Goal: Information Seeking & Learning: Learn about a topic

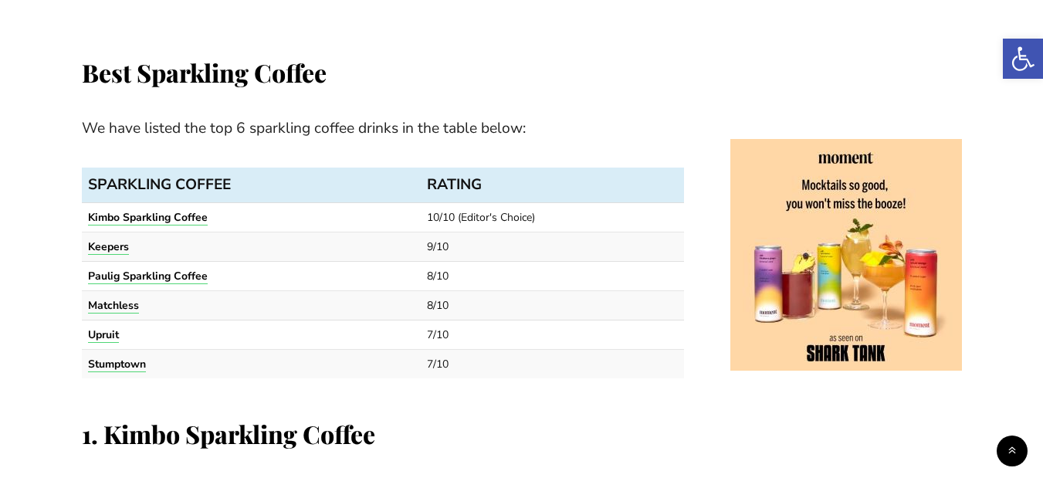
scroll to position [1011, 0]
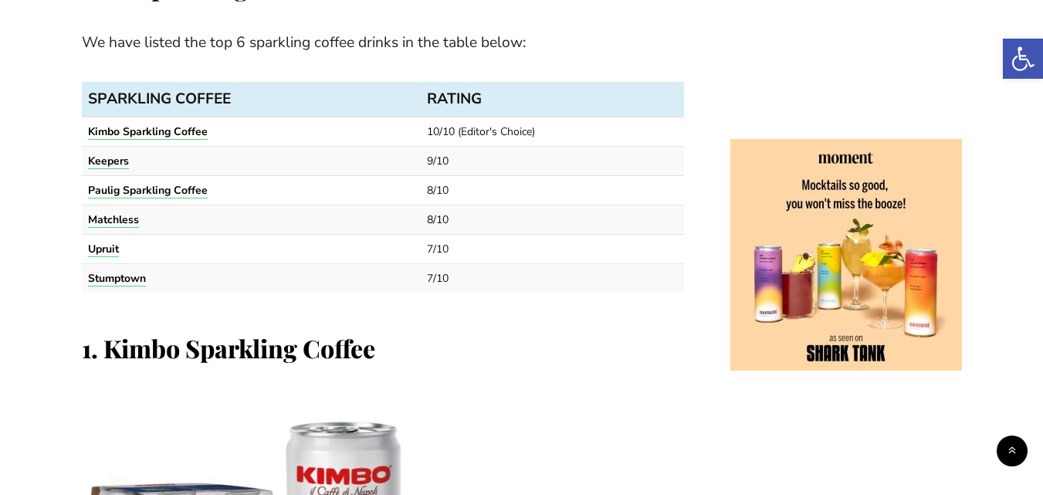
click at [161, 133] on strong "Kimbo Sparkling Coffee" at bounding box center [148, 131] width 120 height 15
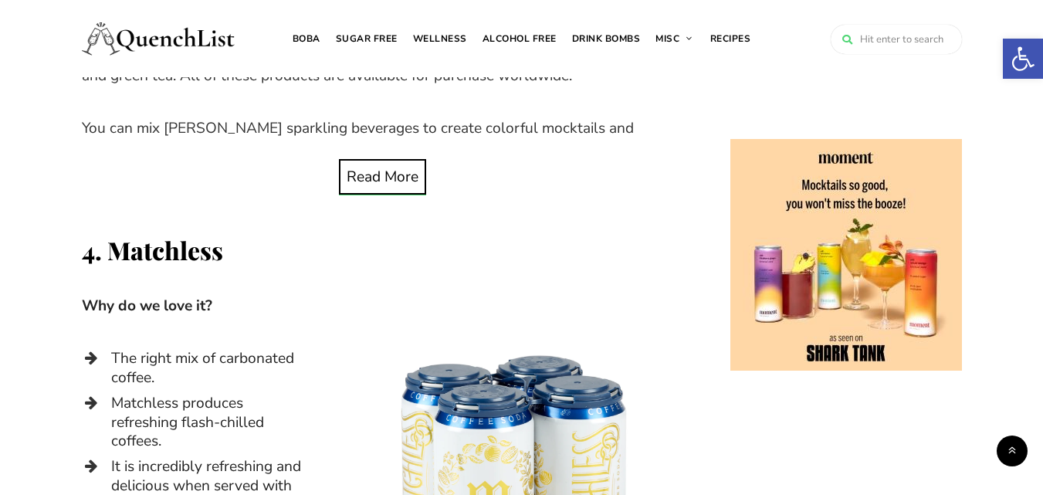
scroll to position [3565, 0]
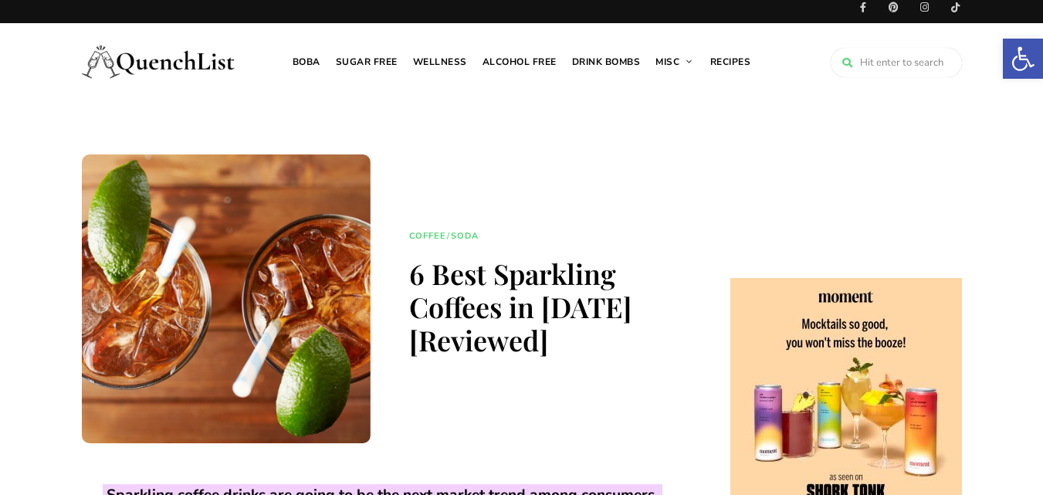
scroll to position [0, 0]
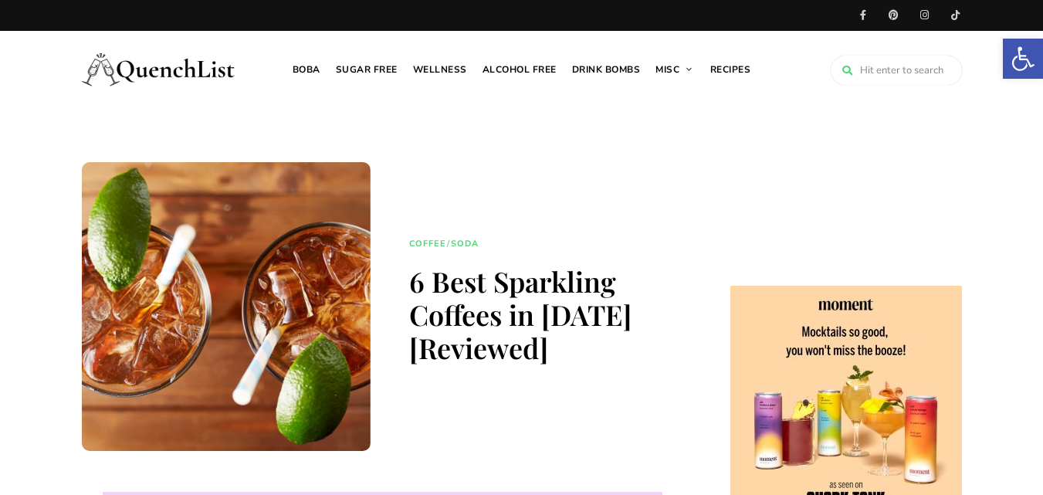
click at [451, 66] on link "Wellness" at bounding box center [439, 69] width 69 height 77
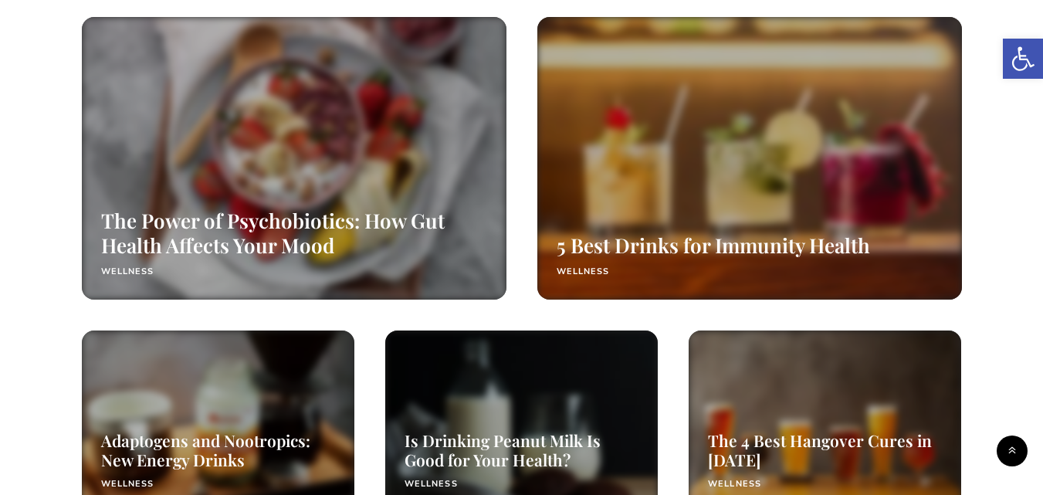
scroll to position [1071, 0]
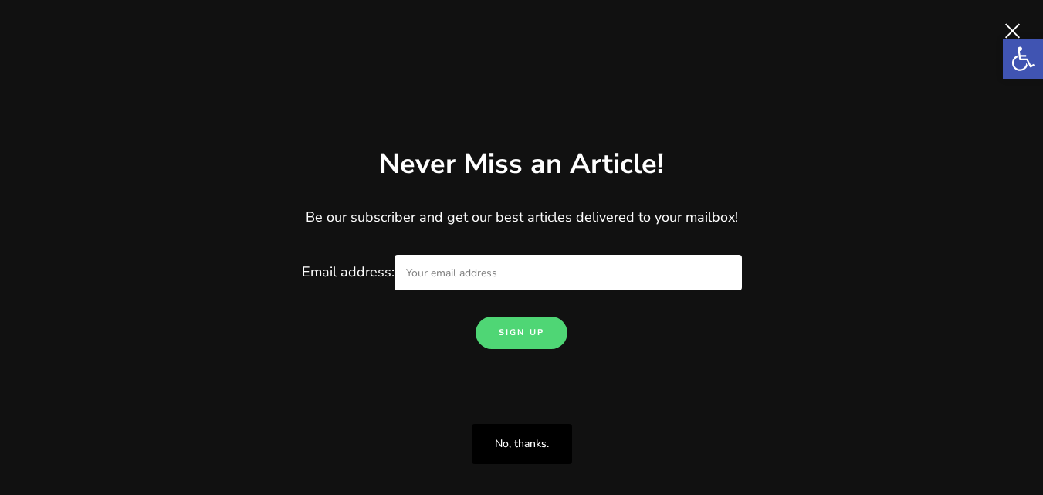
click at [1008, 26] on span "Close" at bounding box center [1012, 30] width 31 height 31
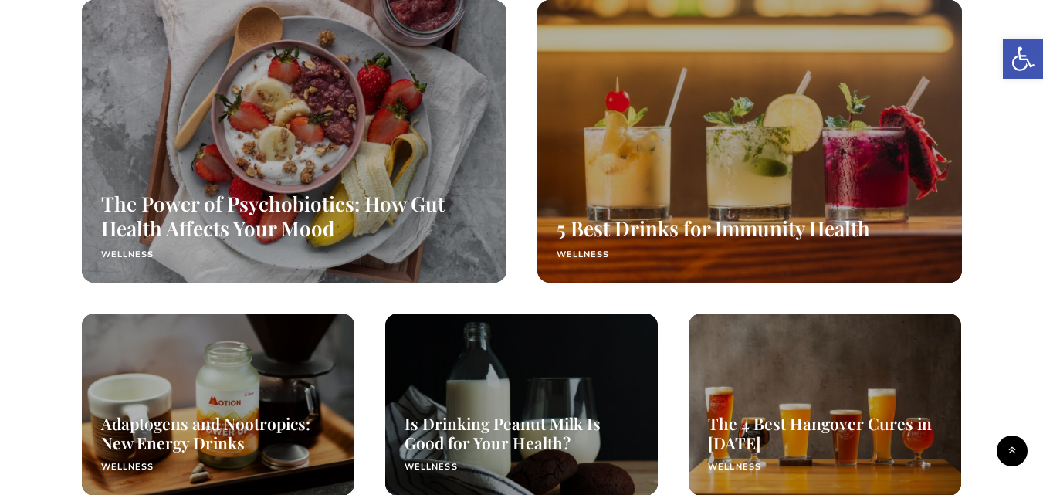
click at [367, 211] on link "The Power of Psychobiotics: How Gut Health Affects Your Mood" at bounding box center [273, 215] width 344 height 51
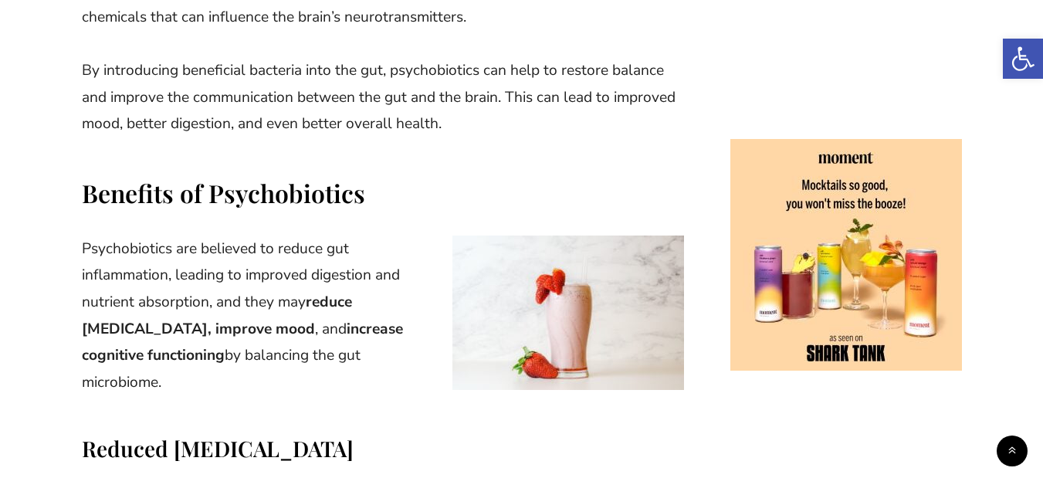
scroll to position [3410, 0]
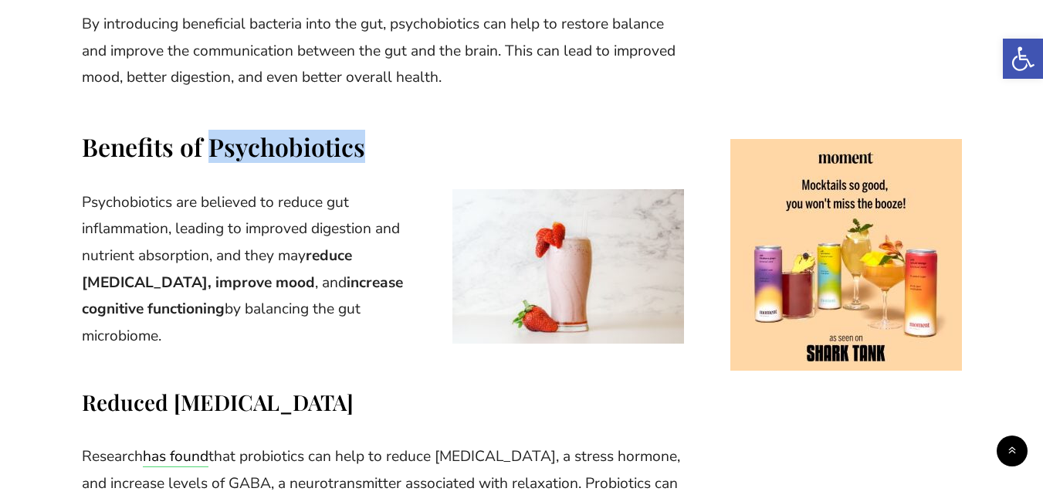
drag, startPoint x: 212, startPoint y: 97, endPoint x: 370, endPoint y: 99, distance: 157.5
click at [370, 130] on h2 "Benefits of Psychobiotics" at bounding box center [383, 146] width 602 height 33
copy h2 "Psychobiotics"
